Goal: Check status: Check status

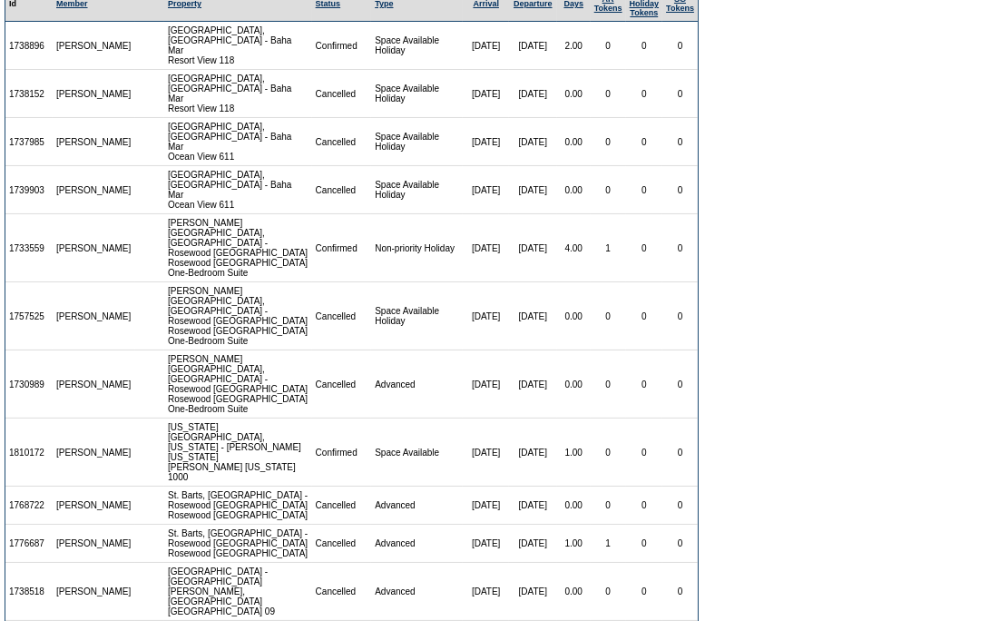
scroll to position [325, 0]
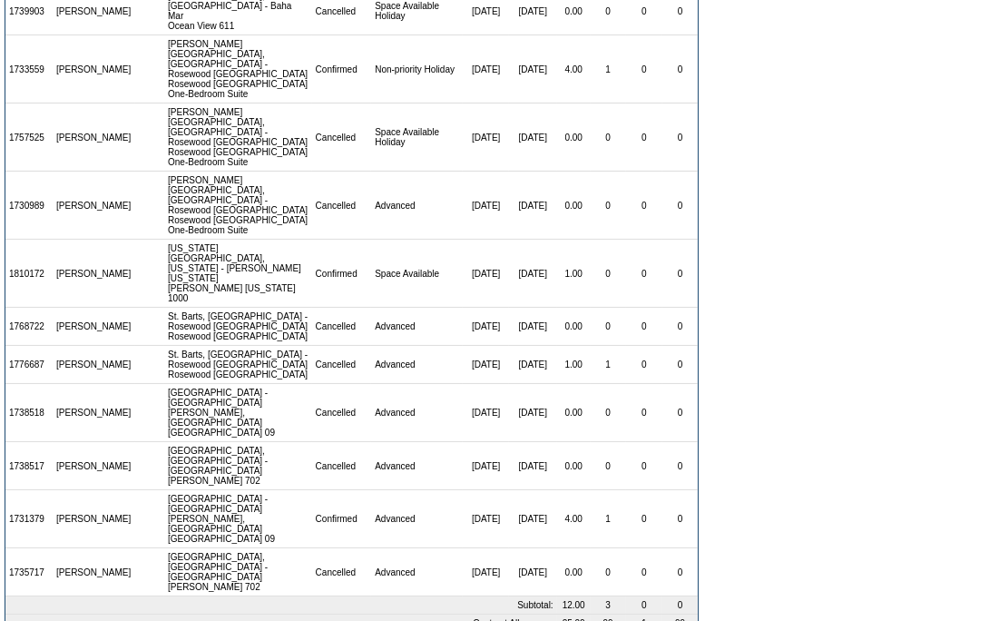
click at [938, 336] on form "There are 6 contracts for the [PERSON_NAME] membership: View: [DATE] - [DATE] […" at bounding box center [499, 170] width 999 height 990
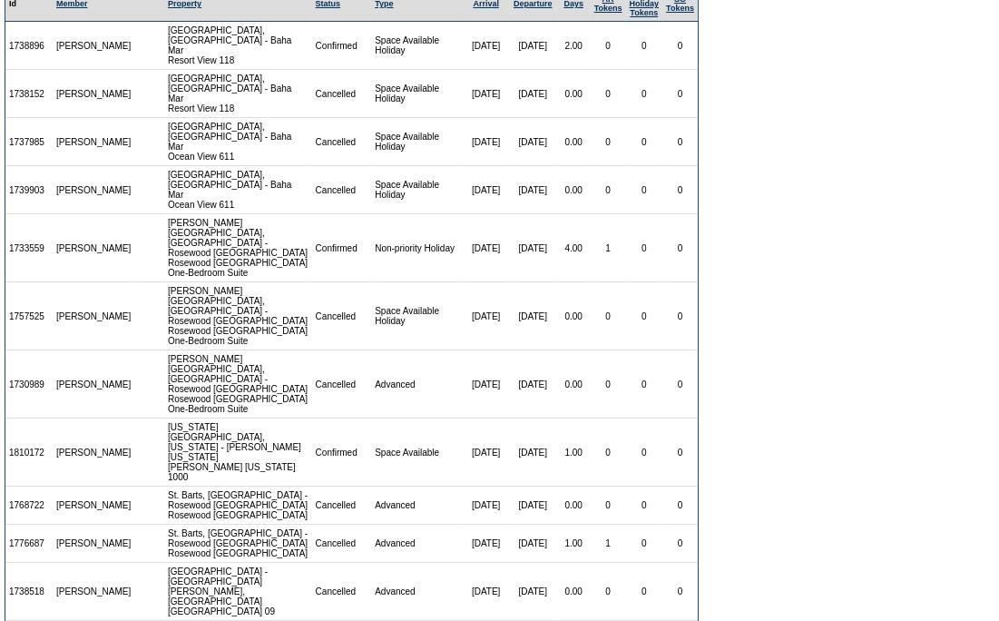
scroll to position [0, 0]
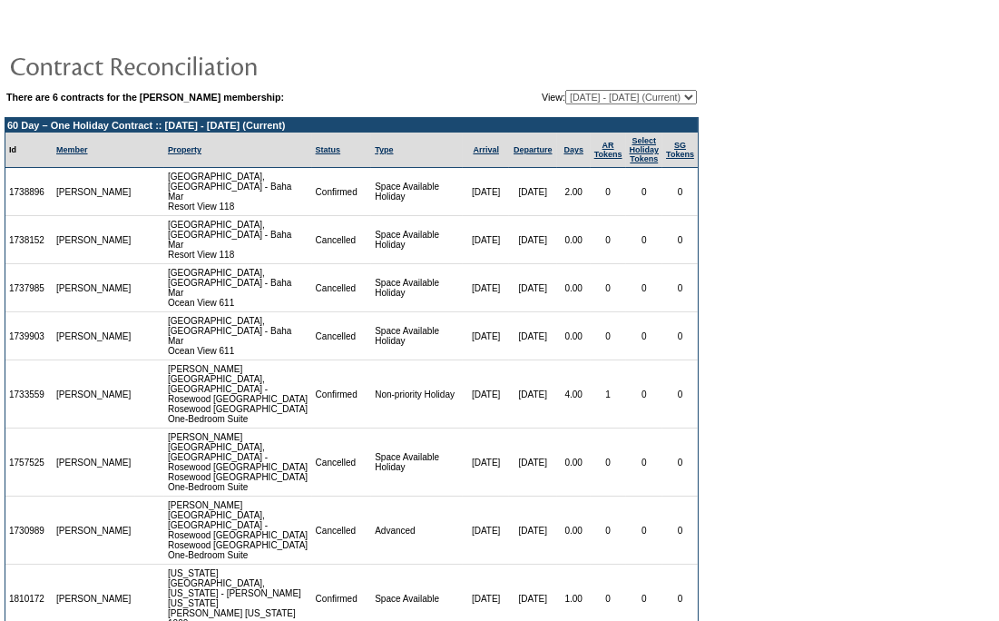
click at [672, 90] on select "[DATE] - [DATE] [DATE] - [DATE] [DATE] - [DATE] (Current) [DATE] - [DATE] [DATE…" at bounding box center [631, 97] width 132 height 15
click at [678, 91] on select "[DATE] - [DATE] [DATE] - [DATE] [DATE] - [DATE] (Current) [DATE] - [DATE] [DATE…" at bounding box center [631, 97] width 132 height 15
click at [677, 96] on select "[DATE] - [DATE] [DATE] - [DATE] [DATE] - [DATE] (Current) [DATE] - [DATE] [DATE…" at bounding box center [631, 97] width 132 height 15
click at [687, 96] on select "[DATE] - [DATE] [DATE] - [DATE] [DATE] - [DATE] (Current) [DATE] - [DATE] [DATE…" at bounding box center [631, 97] width 132 height 15
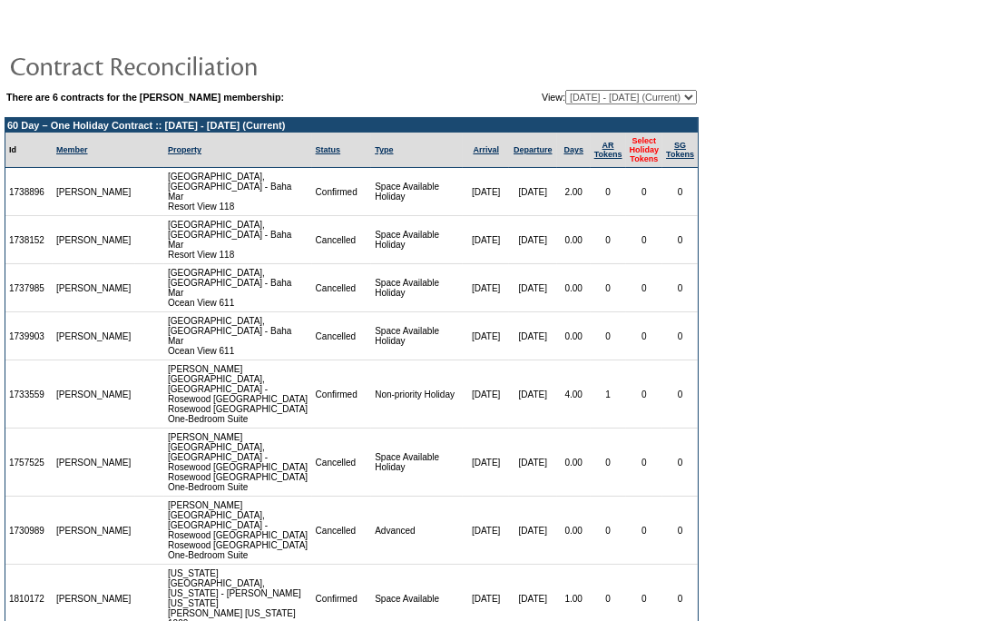
drag, startPoint x: 687, startPoint y: 96, endPoint x: 646, endPoint y: 149, distance: 66.6
click at [646, 149] on td "There are 6 contracts for the [PERSON_NAME] membership: View: [DATE] - [DATE] […" at bounding box center [352, 531] width 694 height 887
select select "131073"
click at [565, 90] on select "[DATE] - [DATE] [DATE] - [DATE] [DATE] - [DATE] (Current) [DATE] - [DATE] [DATE…" at bounding box center [631, 97] width 132 height 15
